Goal: Transaction & Acquisition: Download file/media

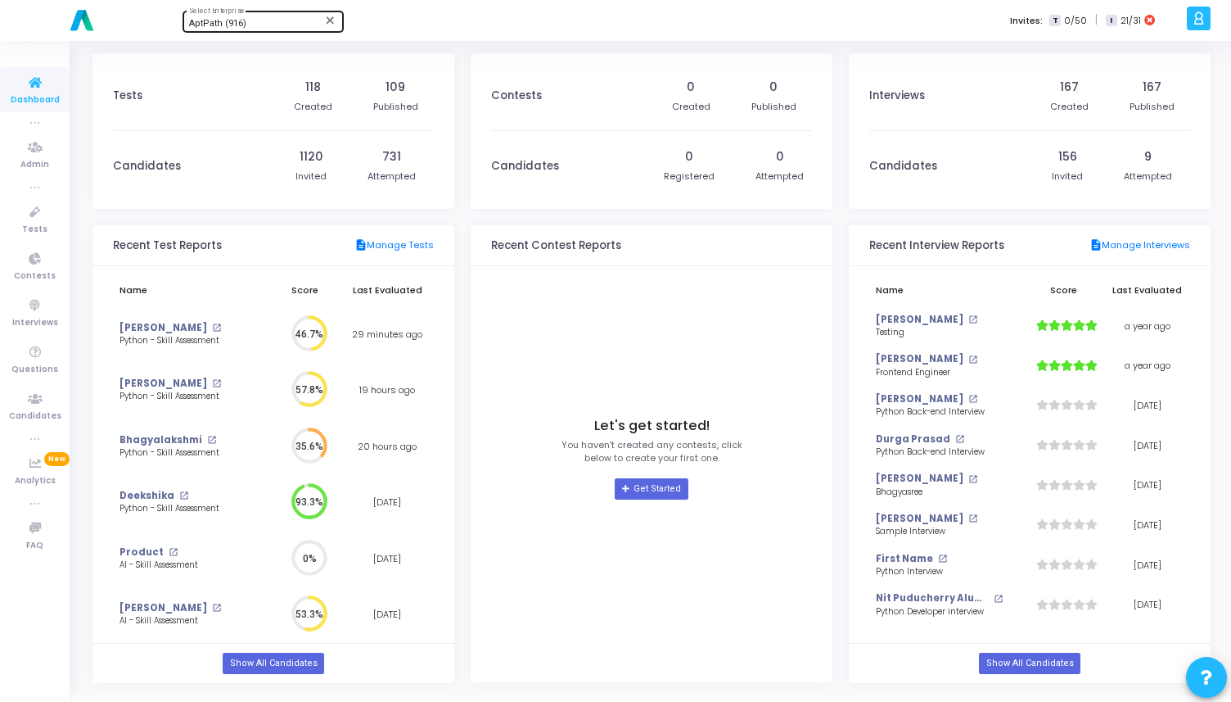
click at [241, 21] on span "AptPath (916)" at bounding box center [217, 23] width 57 height 11
type input "titan"
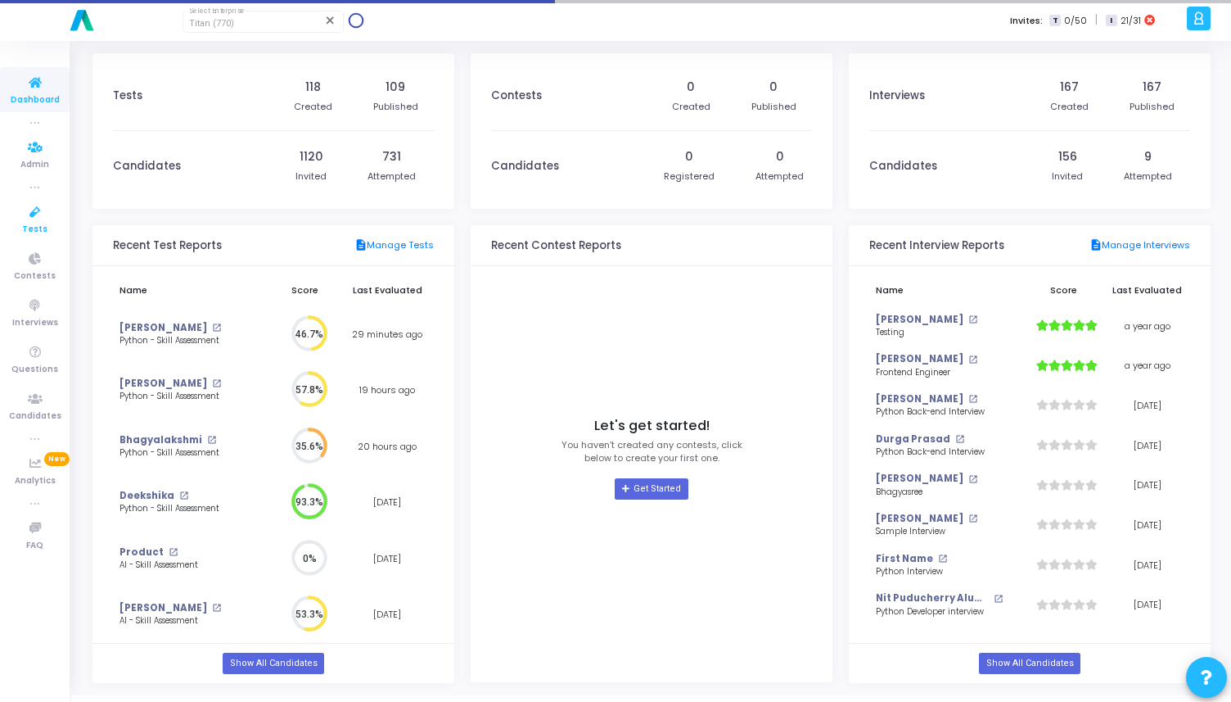
click at [36, 231] on span "Tests" at bounding box center [34, 230] width 25 height 14
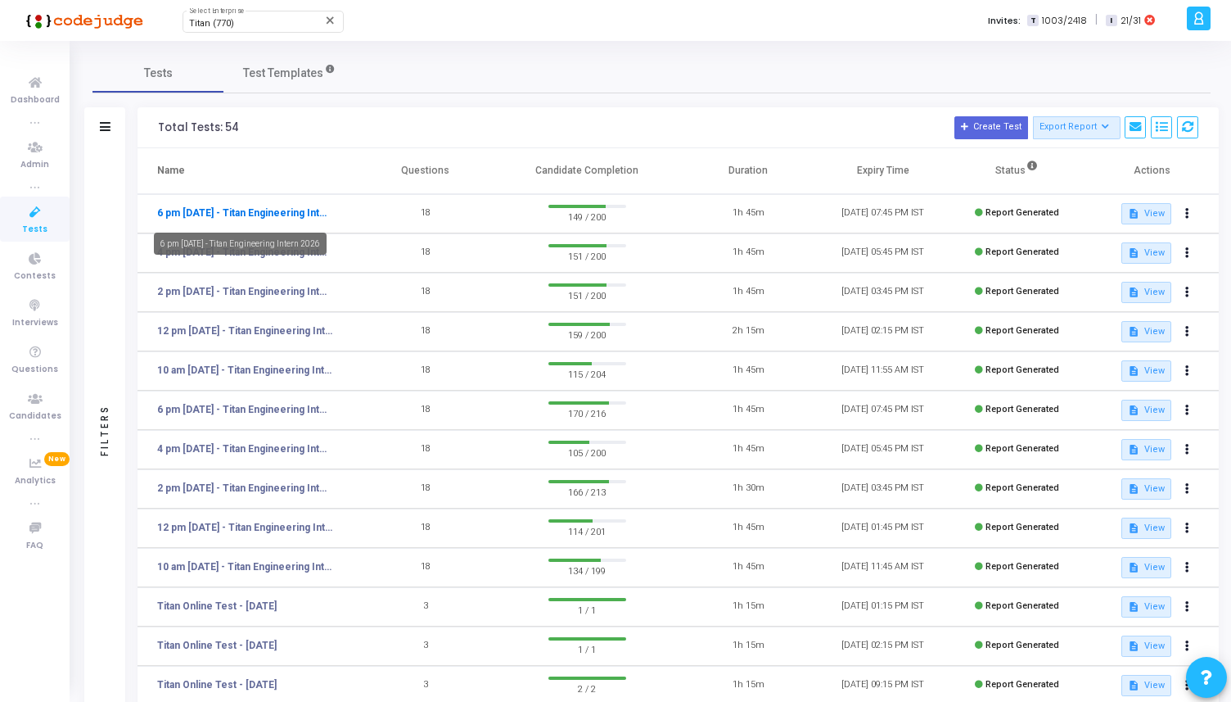
click at [226, 210] on link "6 pm - 12th Aug - Titan Engineering Intern 2026" at bounding box center [245, 212] width 176 height 15
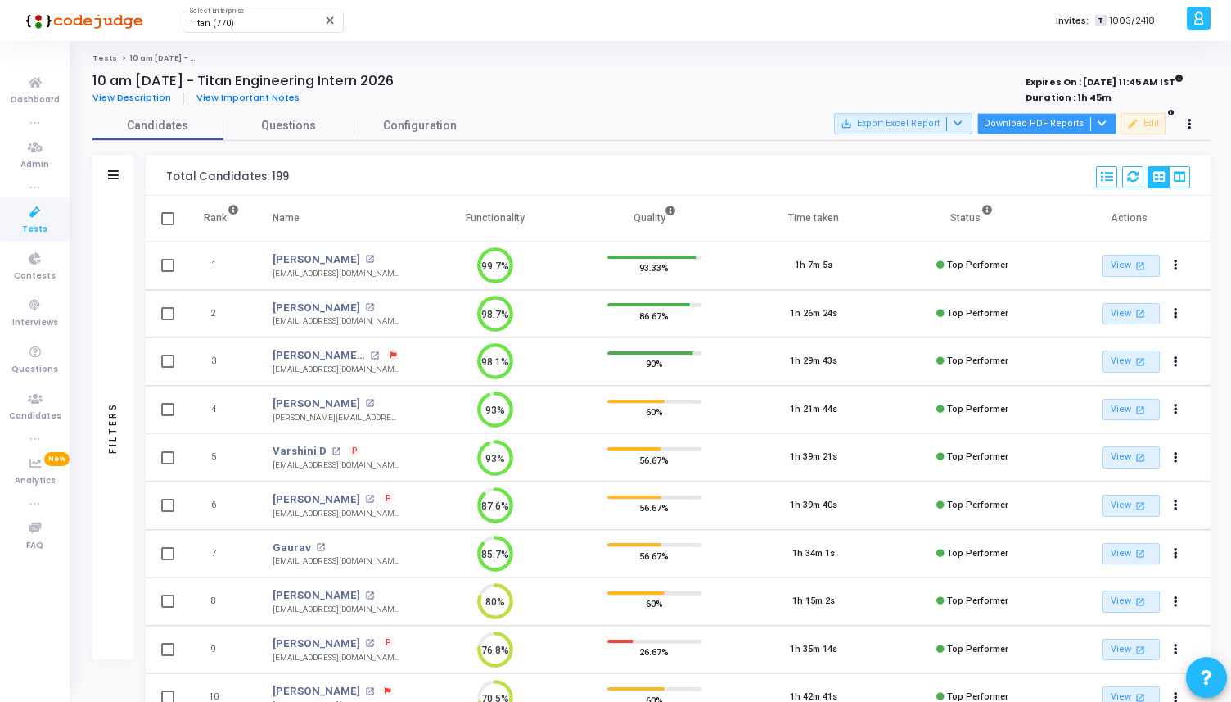
click at [1046, 129] on button "Download PDF Reports" at bounding box center [1046, 123] width 139 height 21
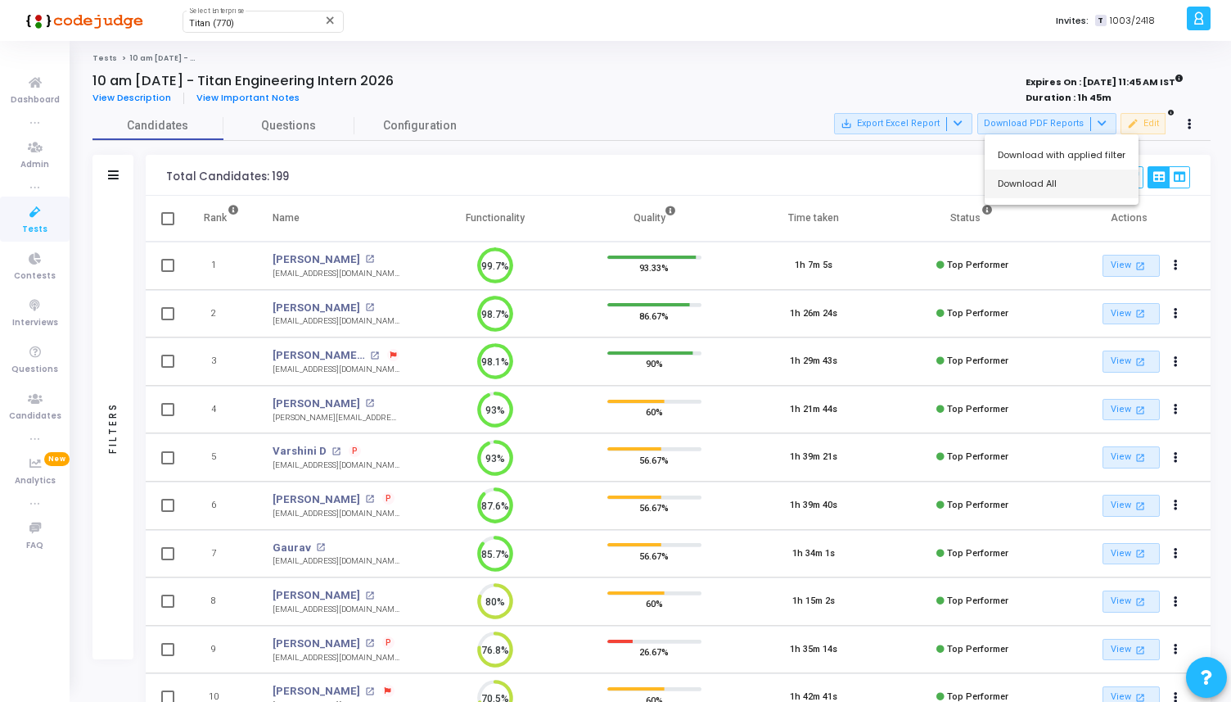
click at [1043, 174] on button "Download All" at bounding box center [1062, 183] width 154 height 29
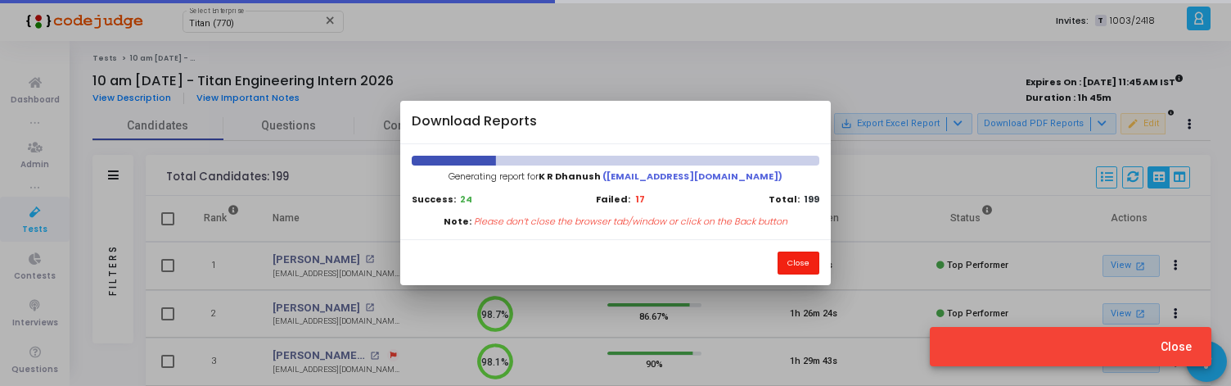
click at [801, 262] on button "Close" at bounding box center [799, 262] width 42 height 22
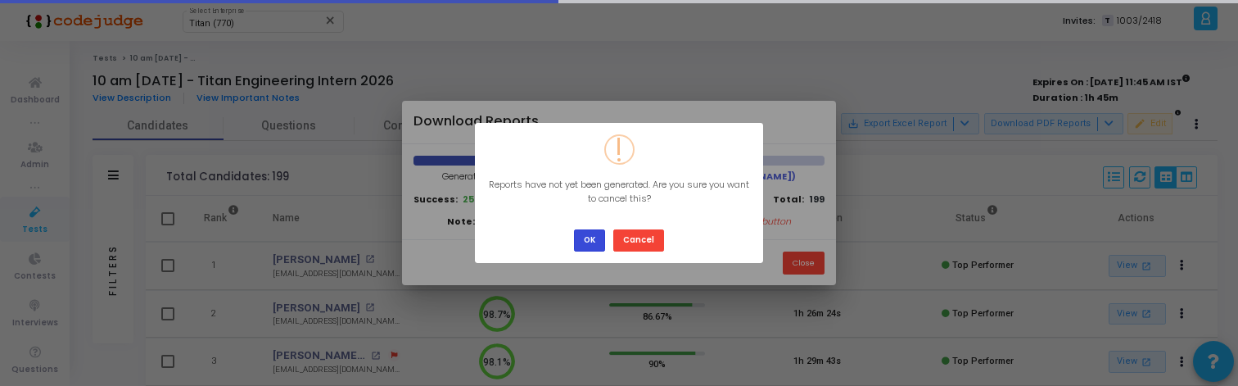
click at [589, 238] on button "OK" at bounding box center [589, 240] width 31 height 22
